Goal: Information Seeking & Learning: Learn about a topic

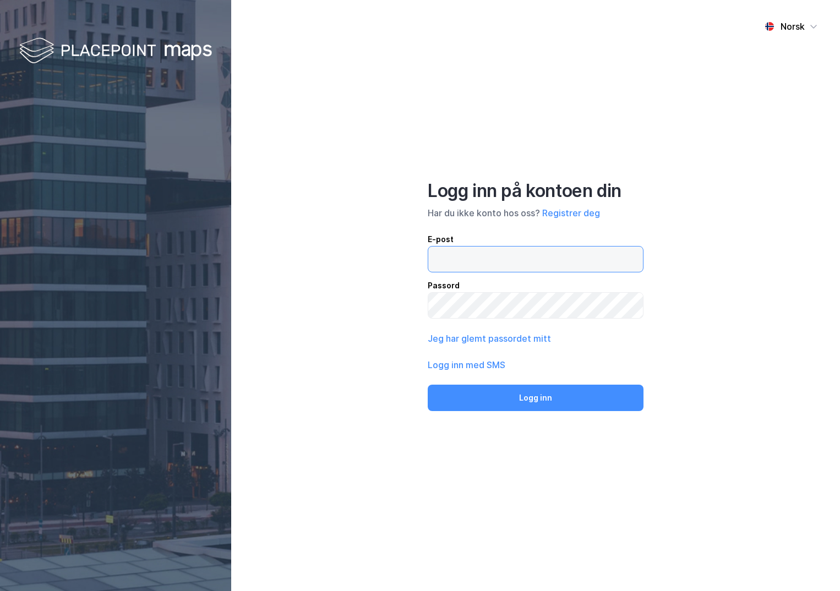
drag, startPoint x: 0, startPoint y: 0, endPoint x: 468, endPoint y: 254, distance: 532.6
click at [468, 259] on input "email" at bounding box center [535, 259] width 215 height 25
type input "[PERSON_NAME][EMAIL_ADDRESS][DOMAIN_NAME]"
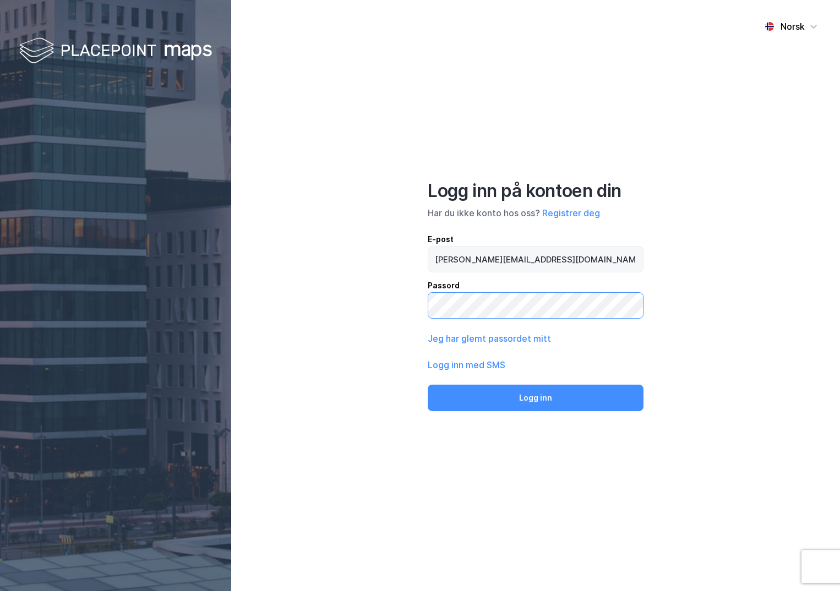
click at [428, 385] on button "Logg inn" at bounding box center [536, 398] width 216 height 26
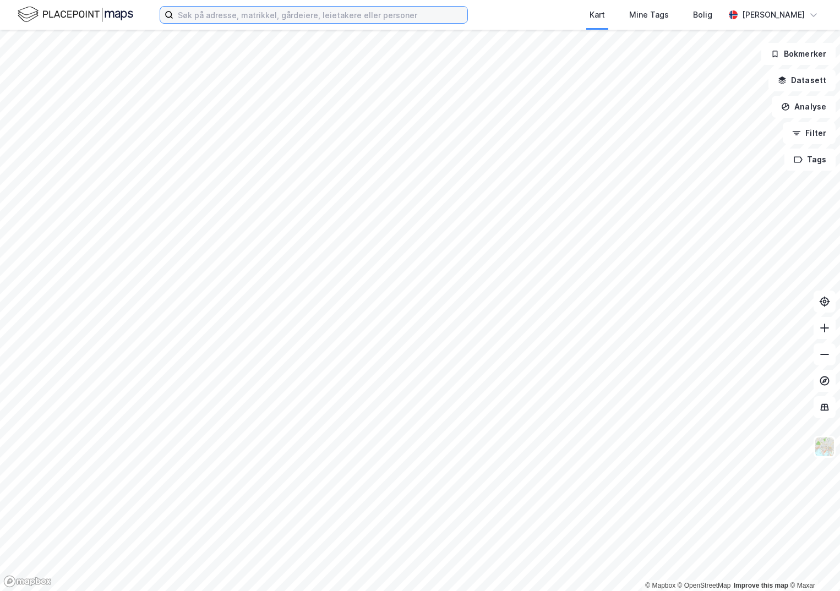
click at [225, 18] on input at bounding box center [320, 15] width 294 height 17
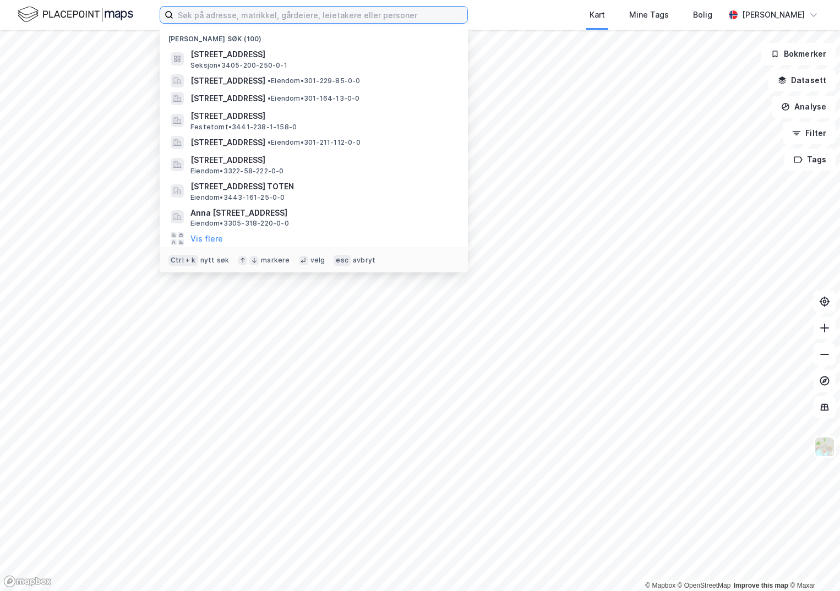
paste input "3201-45/93/0/0"
type input "3201-45/93/0/0"
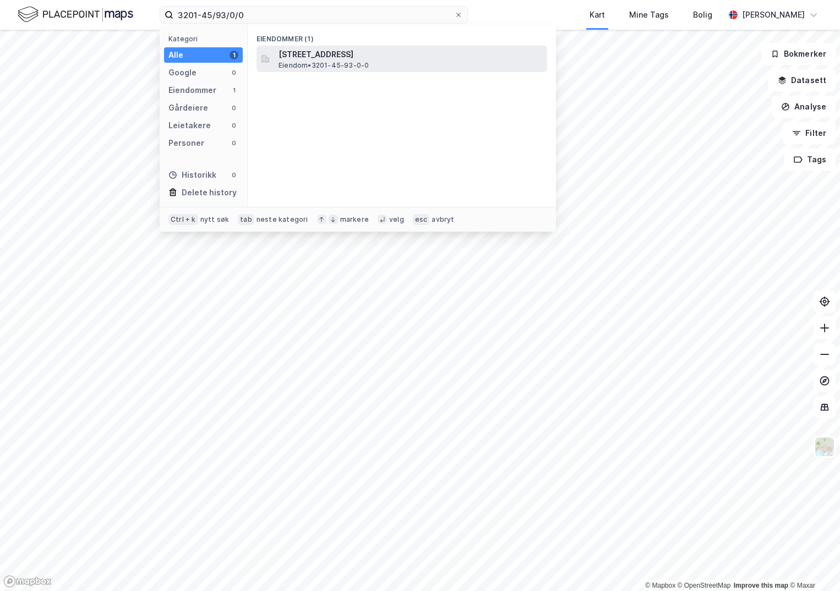
click at [333, 50] on span "[STREET_ADDRESS]" at bounding box center [410, 54] width 264 height 13
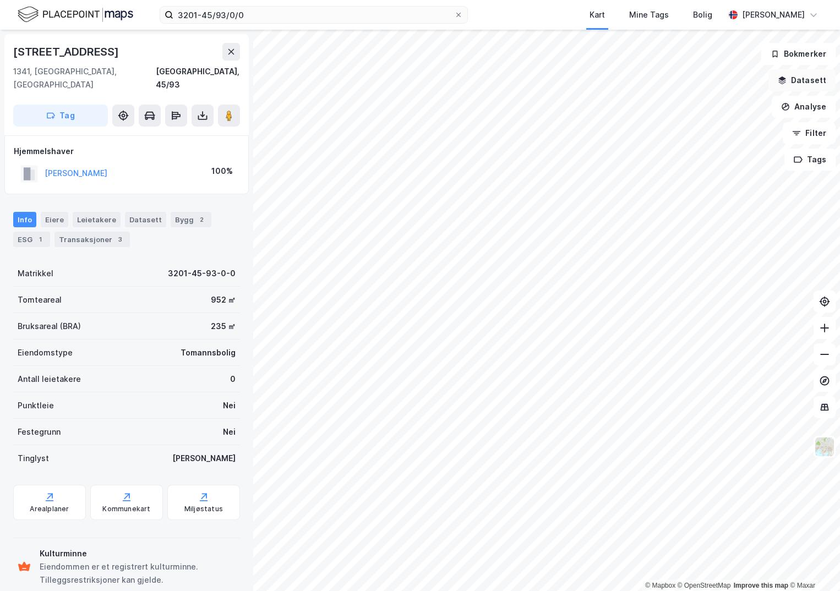
click at [820, 79] on button "Datasett" at bounding box center [801, 80] width 67 height 22
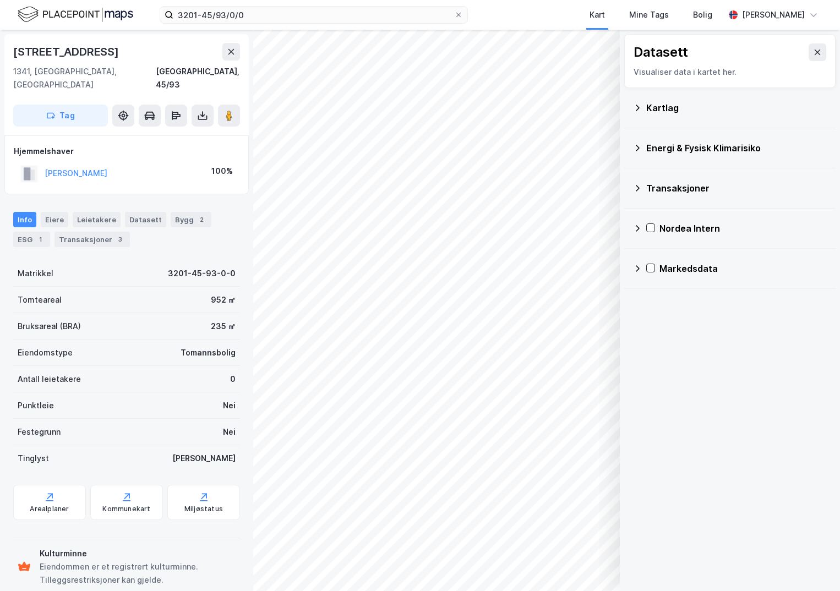
click at [651, 107] on div "Kartlag" at bounding box center [736, 107] width 180 height 13
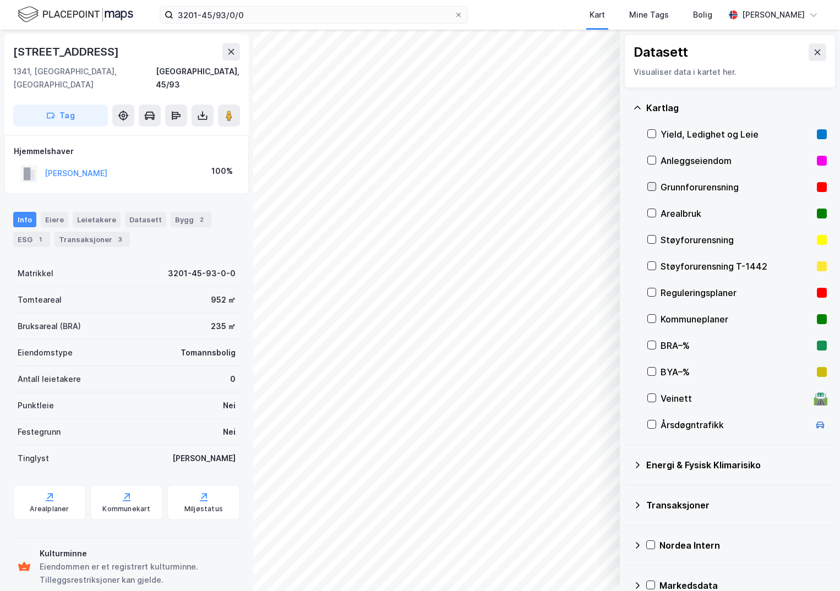
click at [654, 183] on icon at bounding box center [652, 187] width 8 height 8
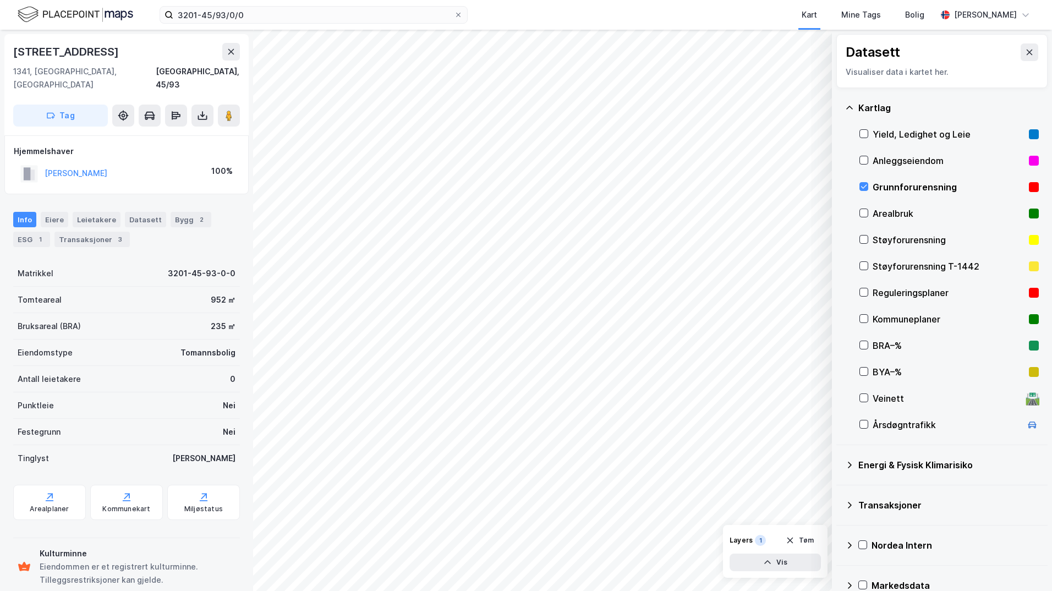
scroll to position [19, 0]
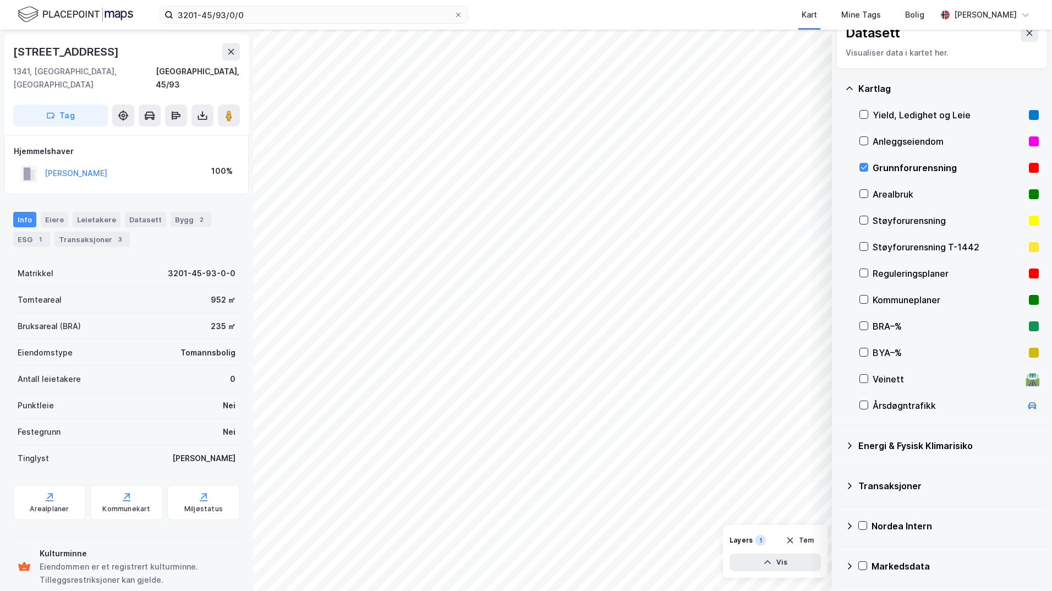
click at [839, 445] on icon at bounding box center [849, 445] width 9 height 9
drag, startPoint x: 879, startPoint y: 473, endPoint x: 873, endPoint y: 475, distance: 6.8
click at [839, 474] on icon at bounding box center [877, 472] width 8 height 8
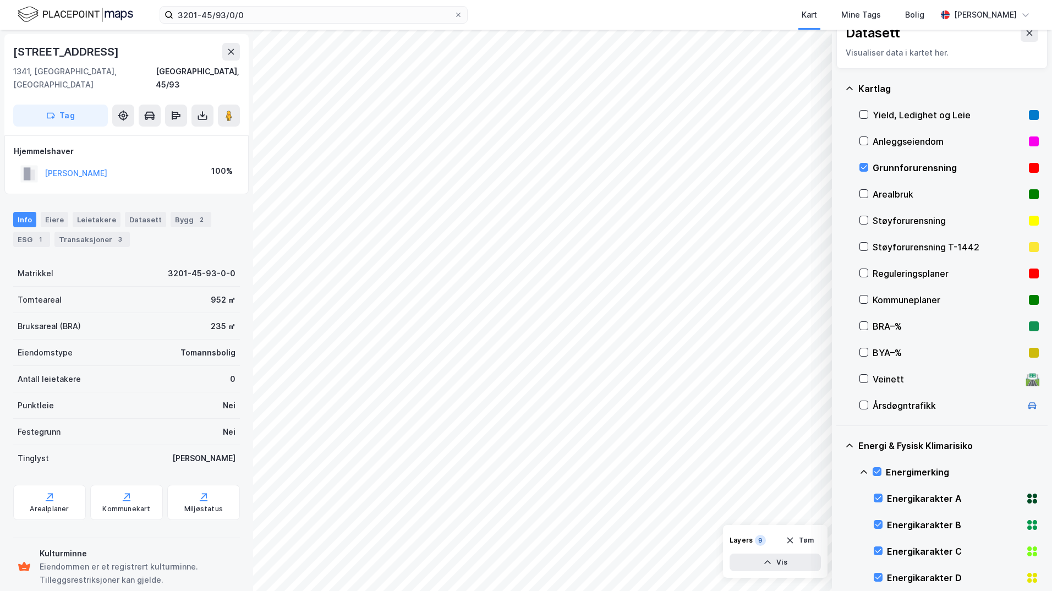
click at [839, 474] on icon at bounding box center [864, 472] width 9 height 9
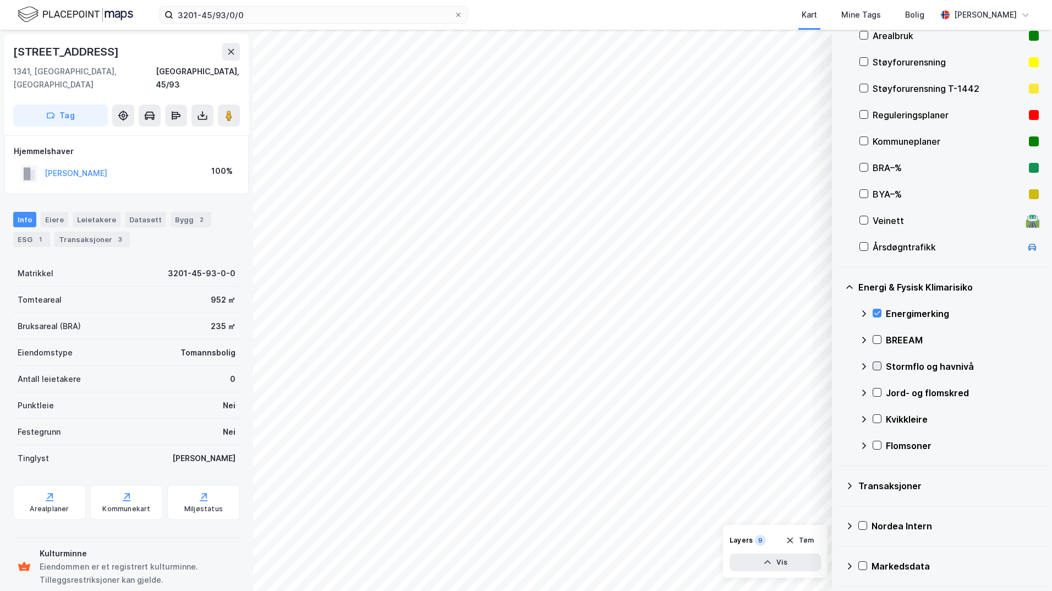
click at [839, 365] on icon at bounding box center [877, 366] width 8 height 8
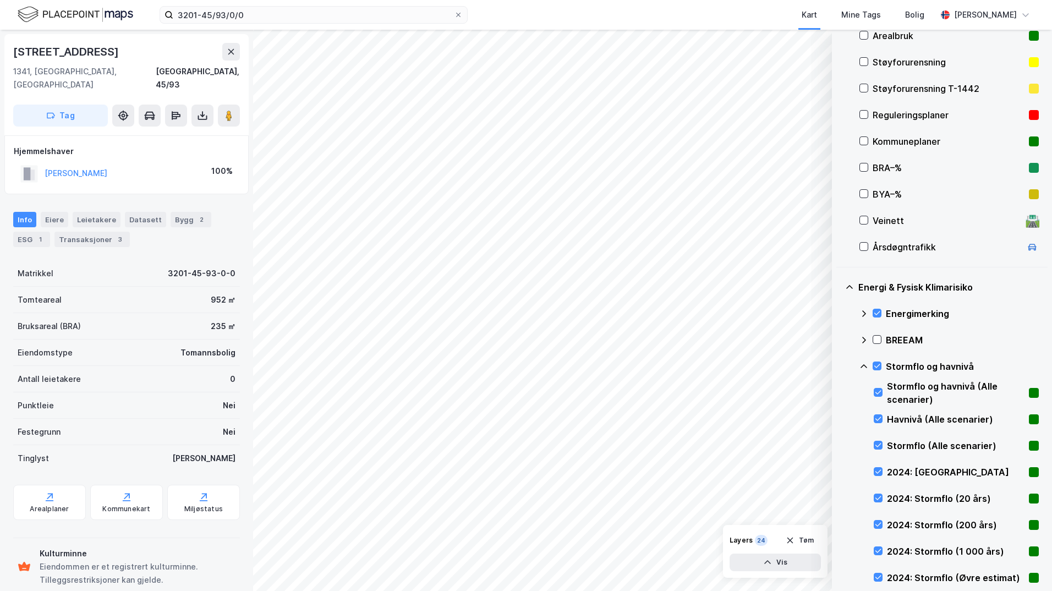
click at [839, 366] on icon at bounding box center [864, 366] width 9 height 9
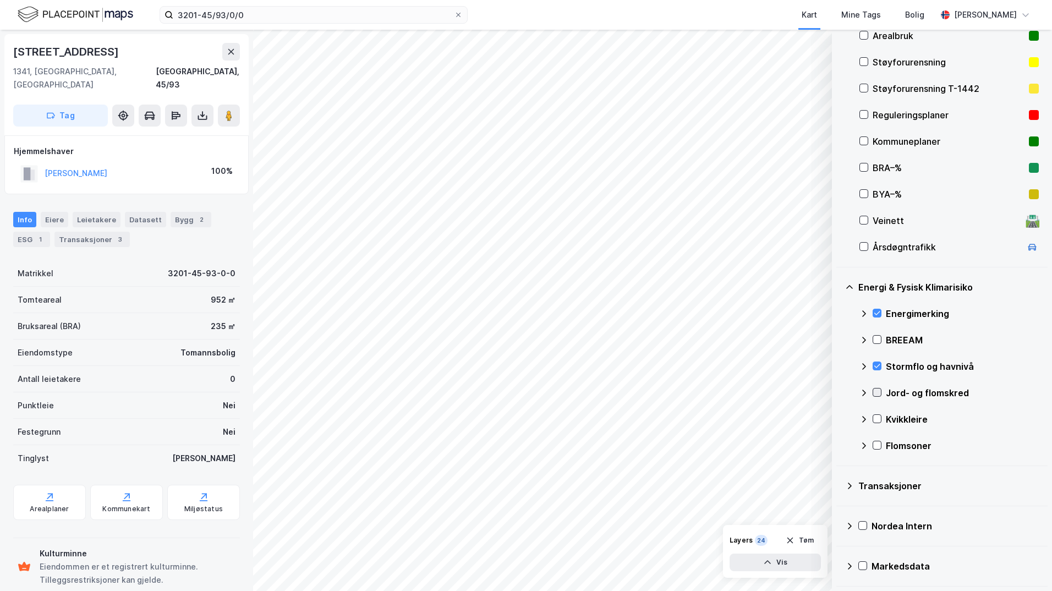
click at [839, 389] on icon at bounding box center [877, 392] width 8 height 8
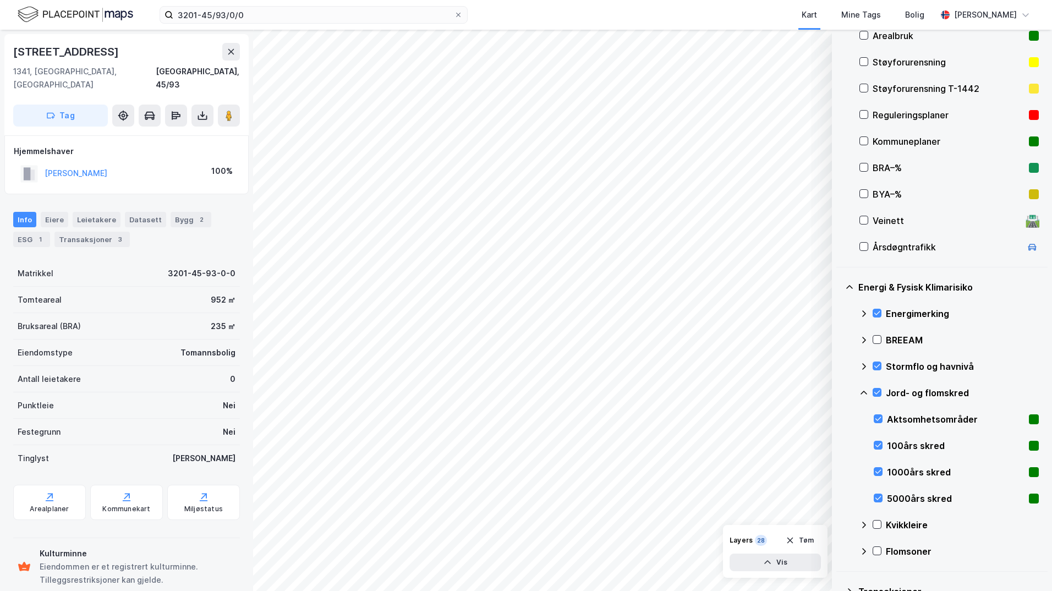
click at [839, 391] on icon at bounding box center [864, 392] width 9 height 9
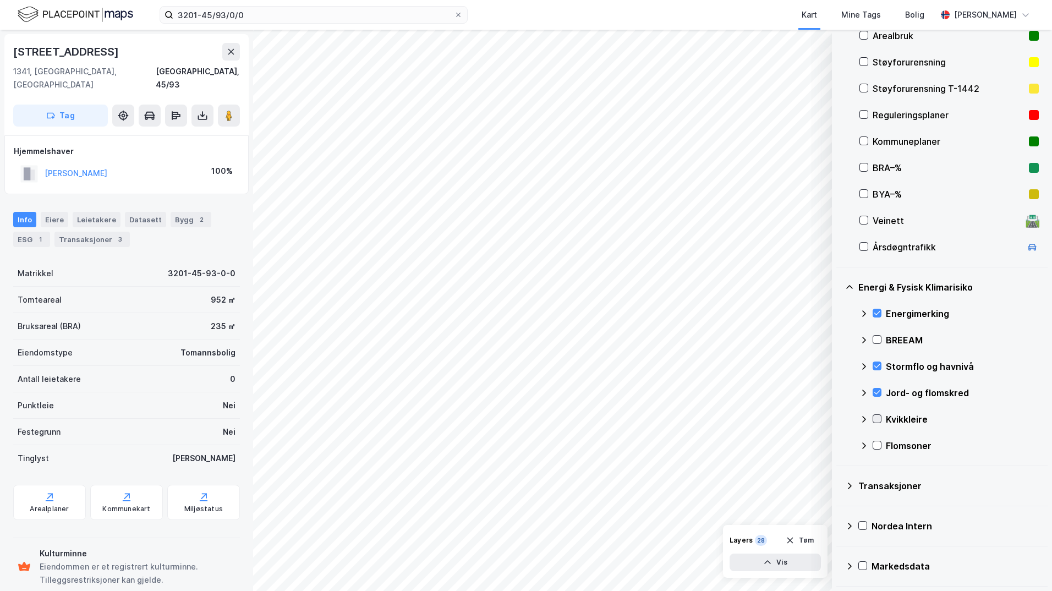
click at [839, 422] on icon at bounding box center [877, 419] width 8 height 8
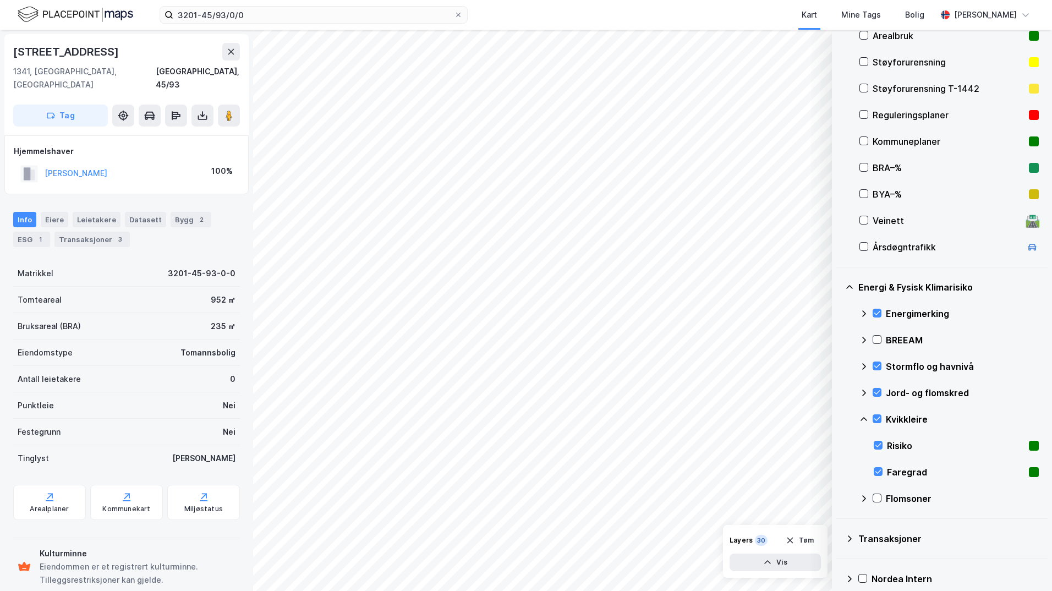
click at [839, 419] on div "Energi & Fysisk Klimarisiko Energimerking BREEAM Stormflo og havnivå Jord- og f…" at bounding box center [941, 392] width 211 height 251
click at [839, 417] on icon at bounding box center [864, 419] width 9 height 9
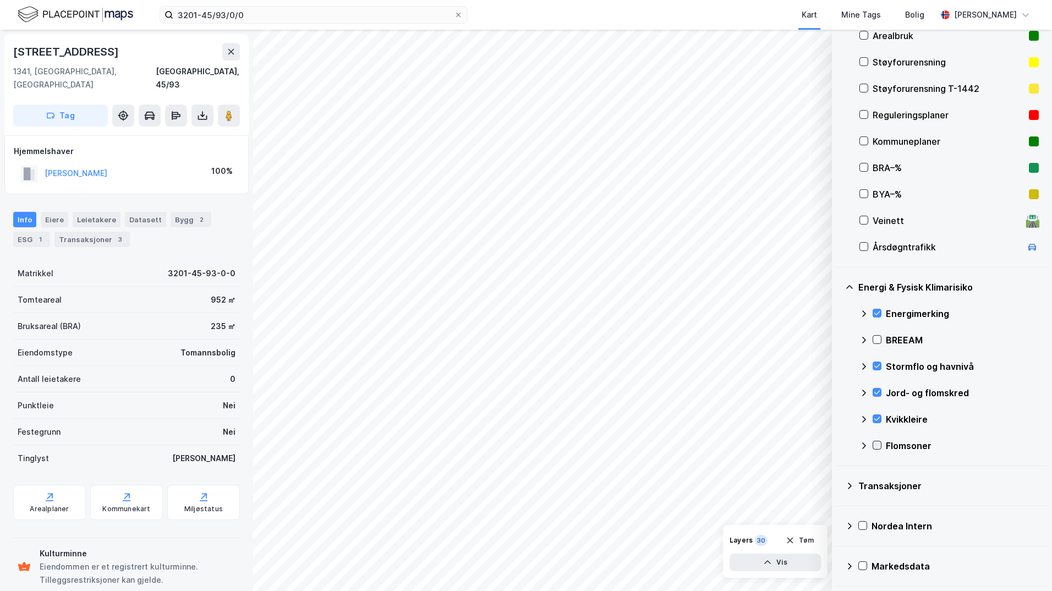
click at [839, 446] on icon at bounding box center [877, 445] width 8 height 8
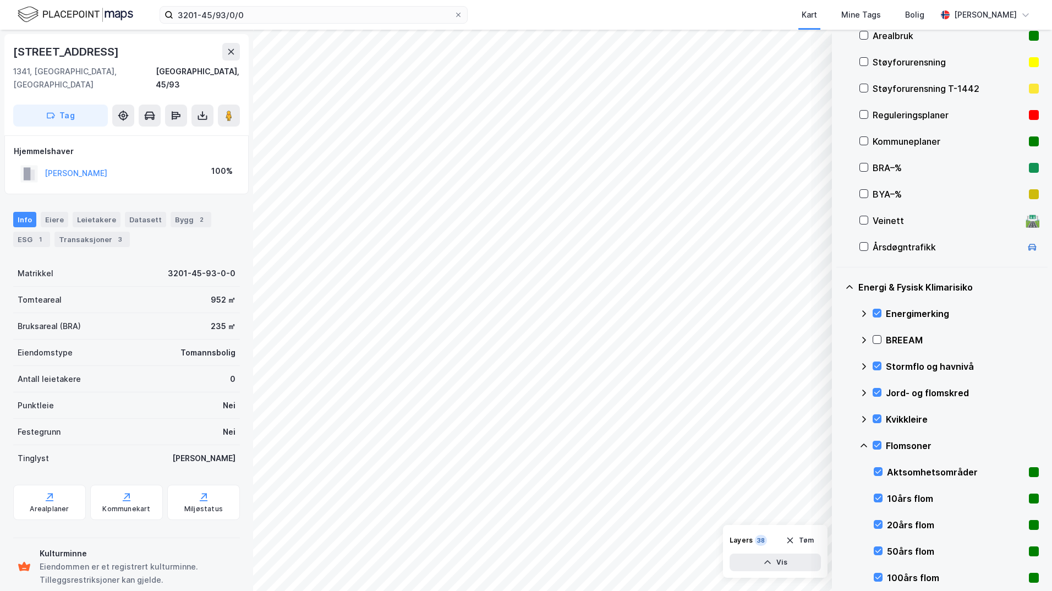
click at [839, 447] on icon at bounding box center [864, 445] width 9 height 9
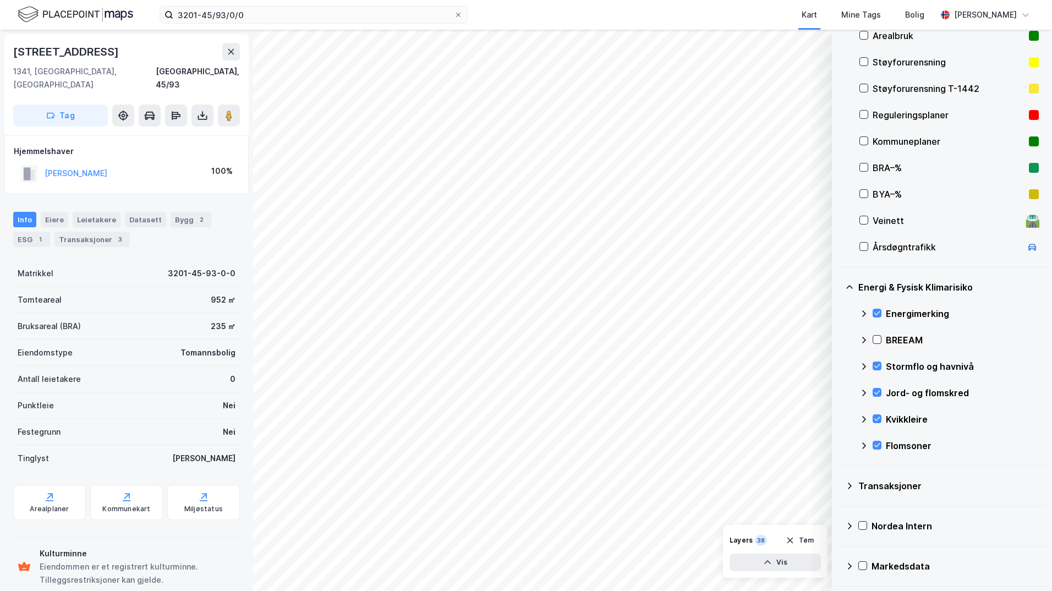
scroll to position [68, 0]
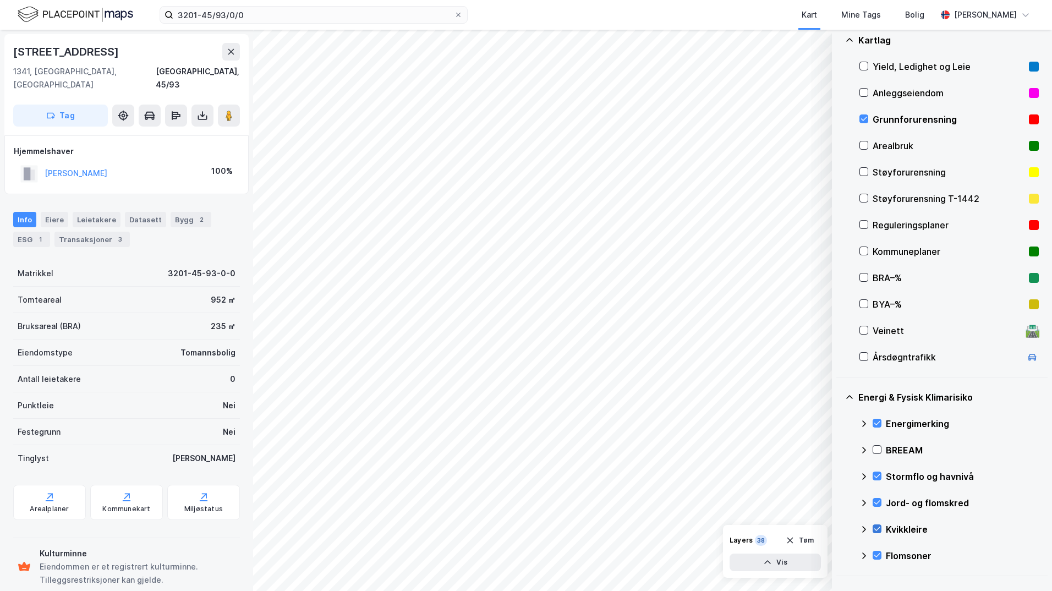
click at [839, 527] on icon at bounding box center [877, 529] width 8 height 8
click at [839, 528] on icon at bounding box center [864, 529] width 9 height 9
click at [839, 470] on div "Stormflo og havnivå" at bounding box center [962, 476] width 153 height 13
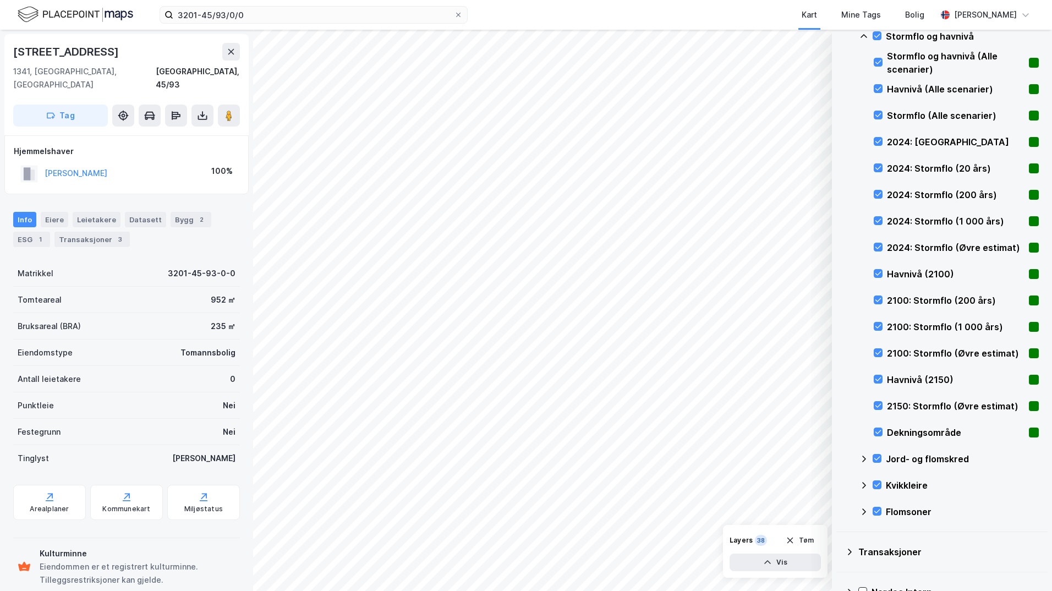
scroll to position [288, 0]
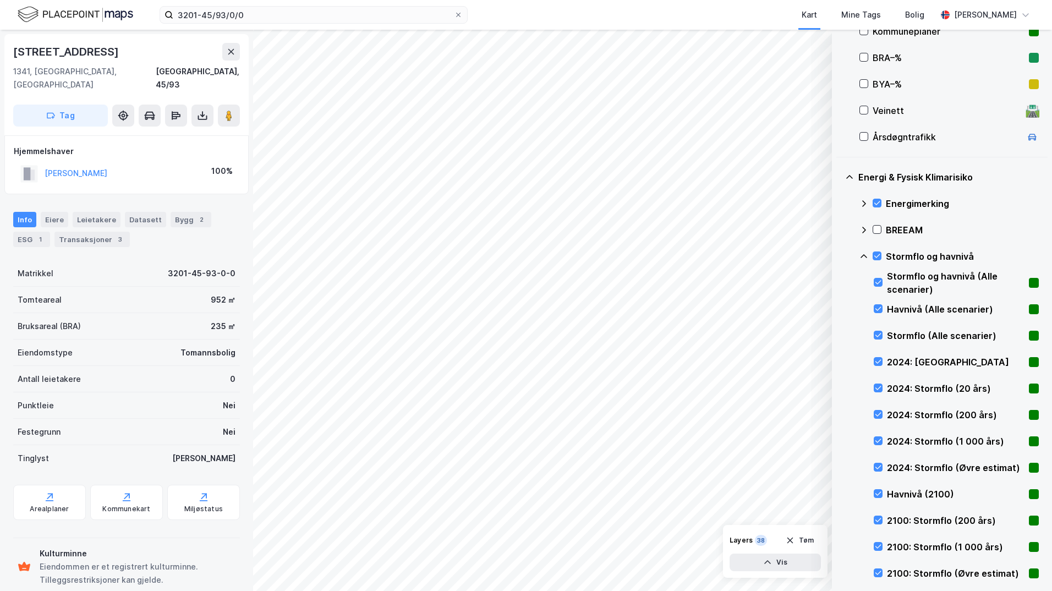
click at [839, 255] on icon at bounding box center [864, 256] width 7 height 4
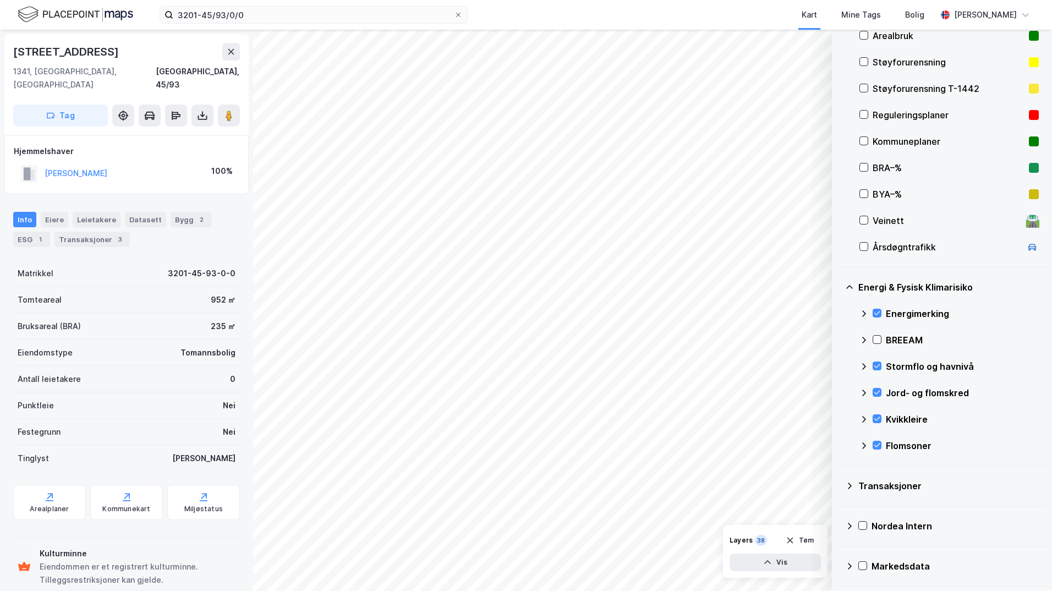
scroll to position [68, 0]
